Goal: Task Accomplishment & Management: Manage account settings

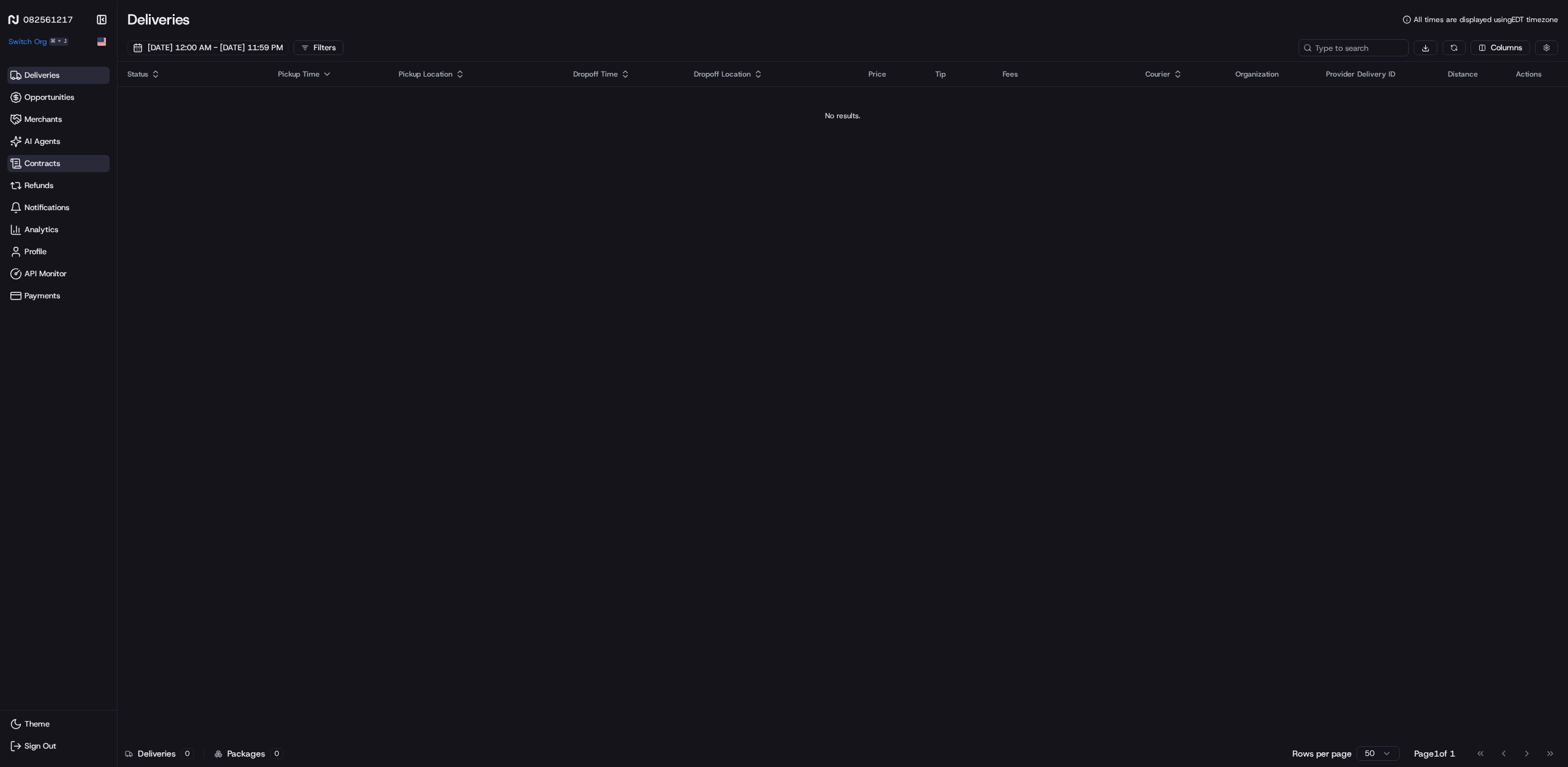
click at [47, 165] on span "Contracts" at bounding box center [42, 163] width 36 height 11
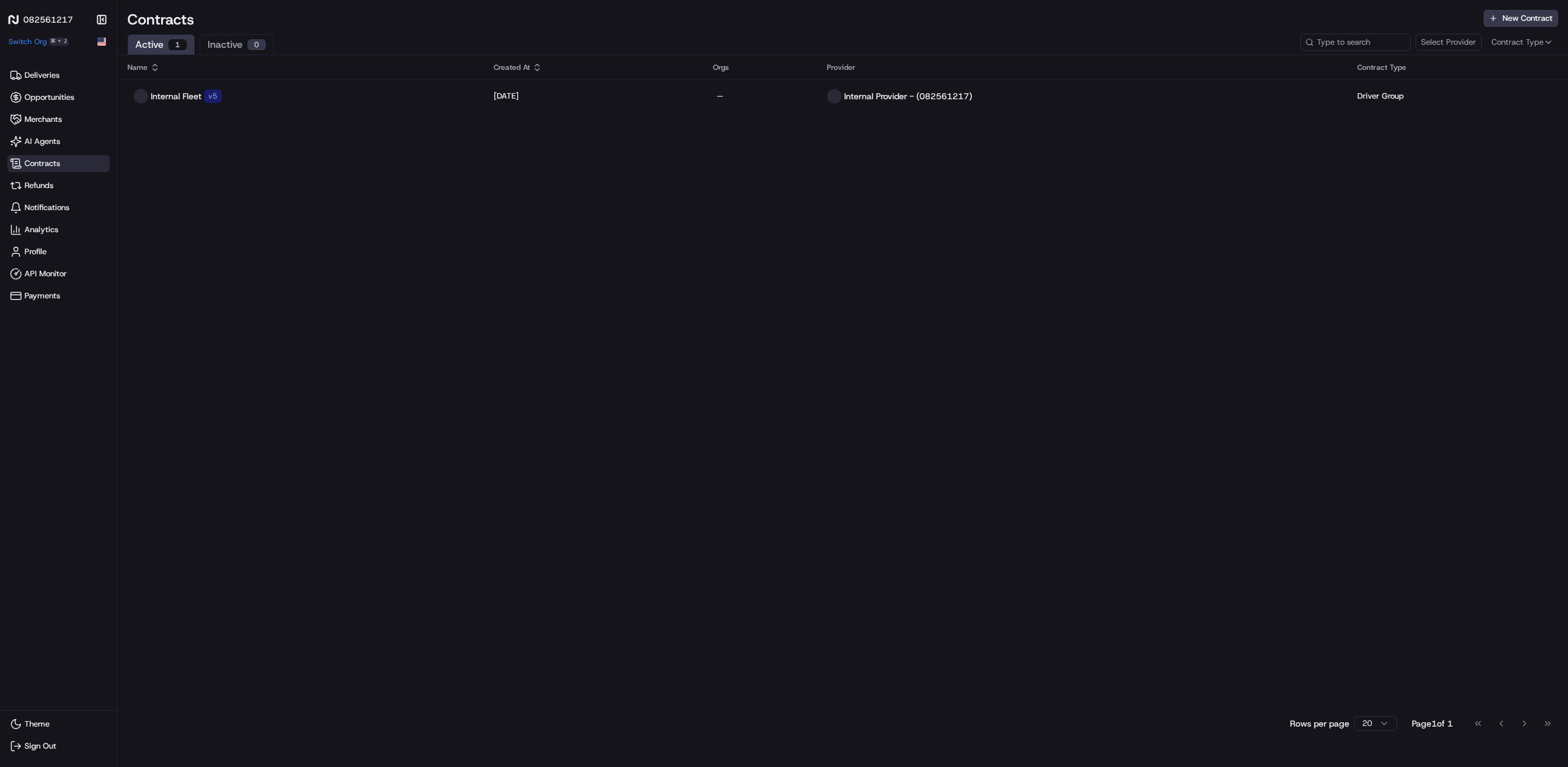
click at [54, 14] on h1 "082561217" at bounding box center [48, 20] width 50 height 12
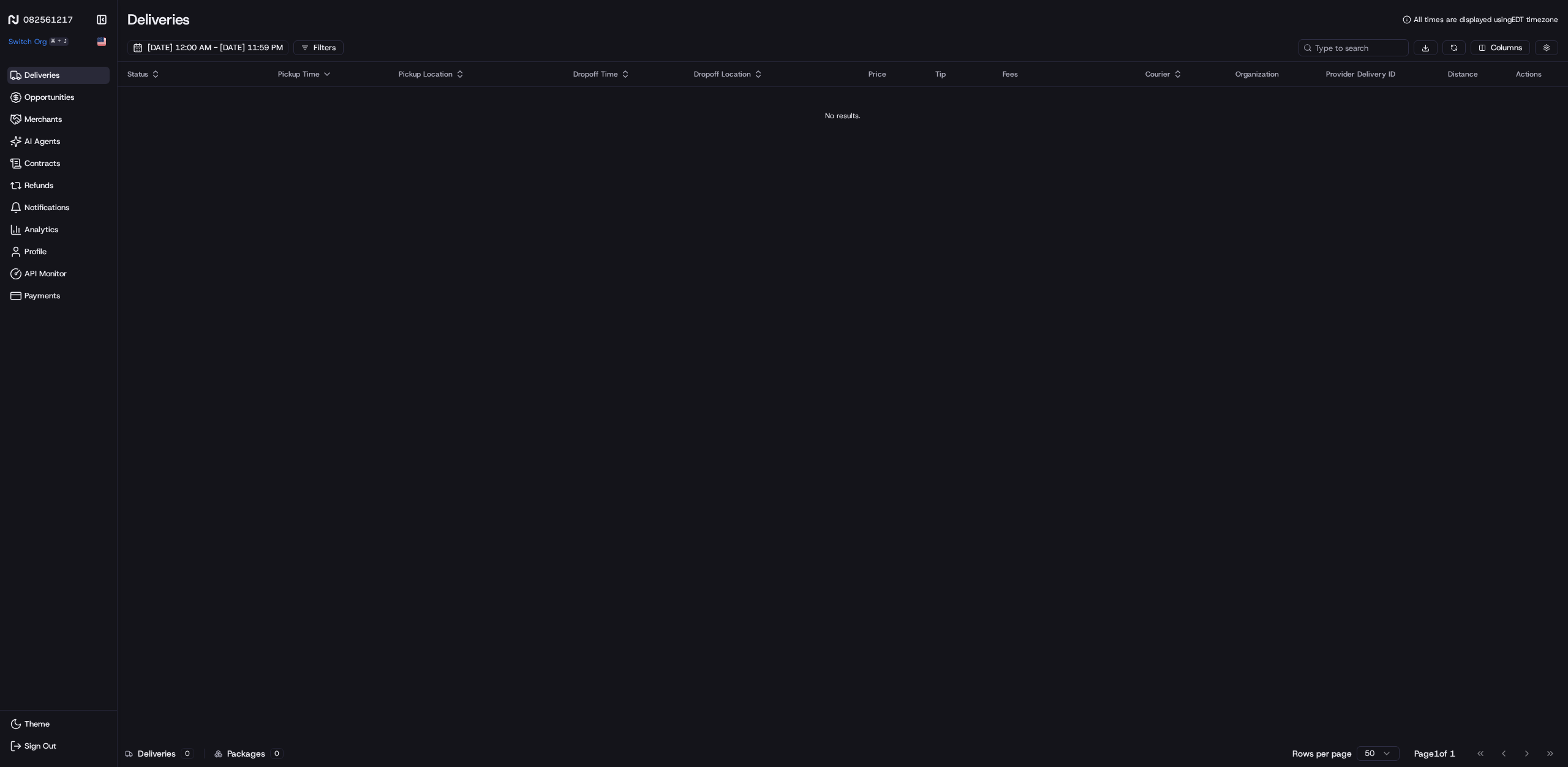
click at [49, 43] on button "Switch Org ⌘ + J" at bounding box center [38, 41] width 60 height 10
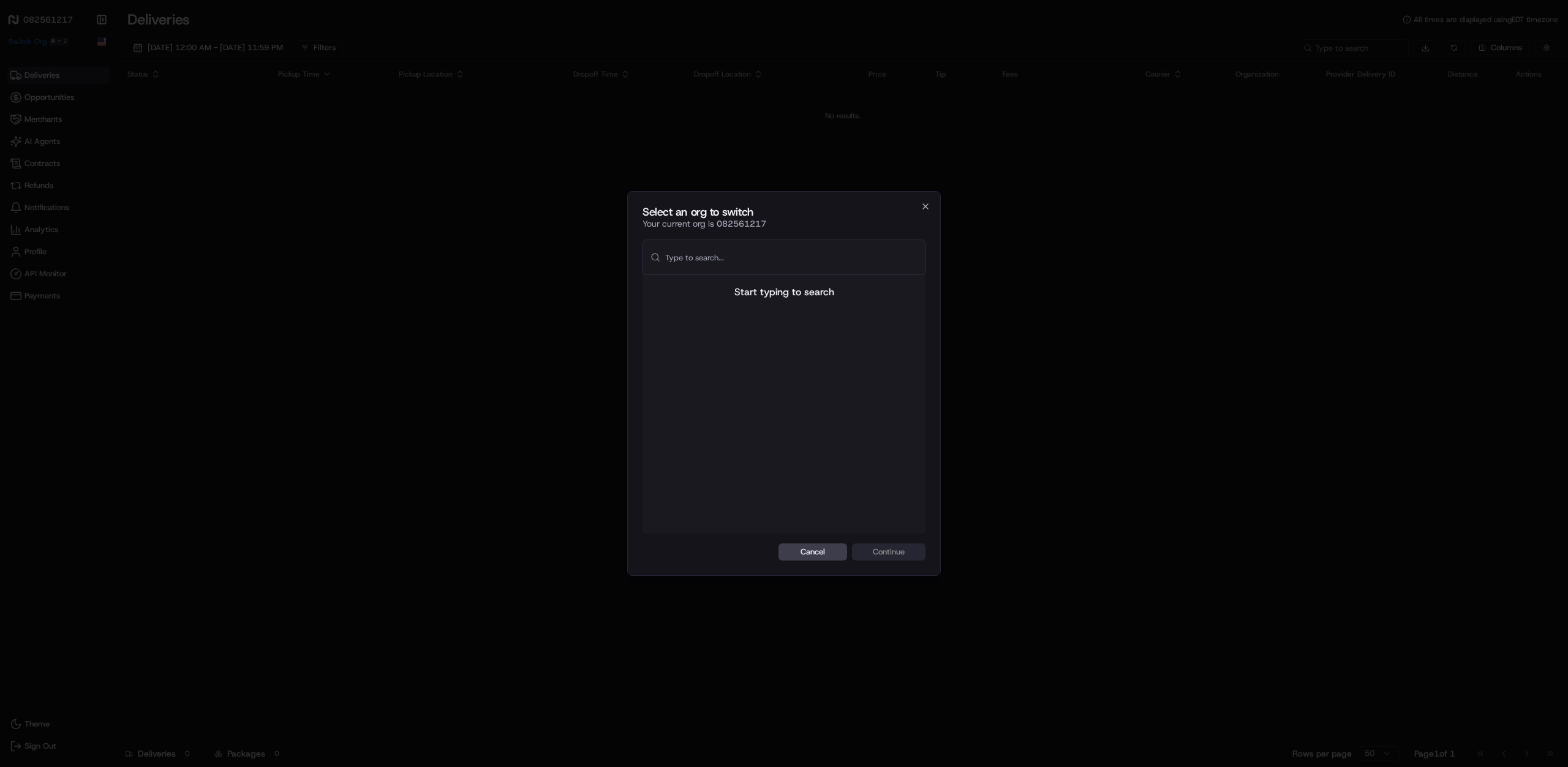
drag, startPoint x: 807, startPoint y: 416, endPoint x: 792, endPoint y: 370, distance: 48.4
click at [802, 404] on div at bounding box center [784, 422] width 283 height 224
click at [791, 258] on input "text" at bounding box center [791, 257] width 252 height 34
type input "city"
